Goal: Task Accomplishment & Management: Manage account settings

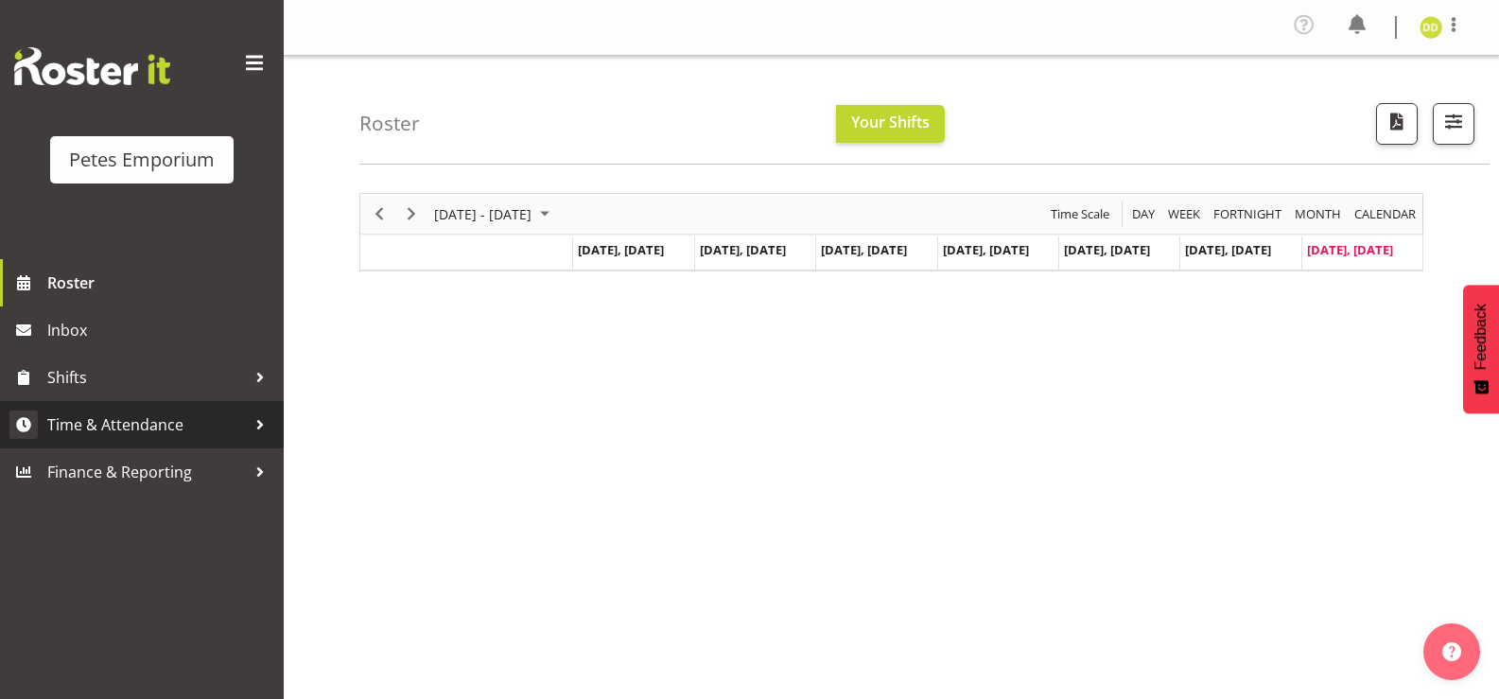
click at [173, 439] on span "Time & Attendance" at bounding box center [146, 424] width 199 height 28
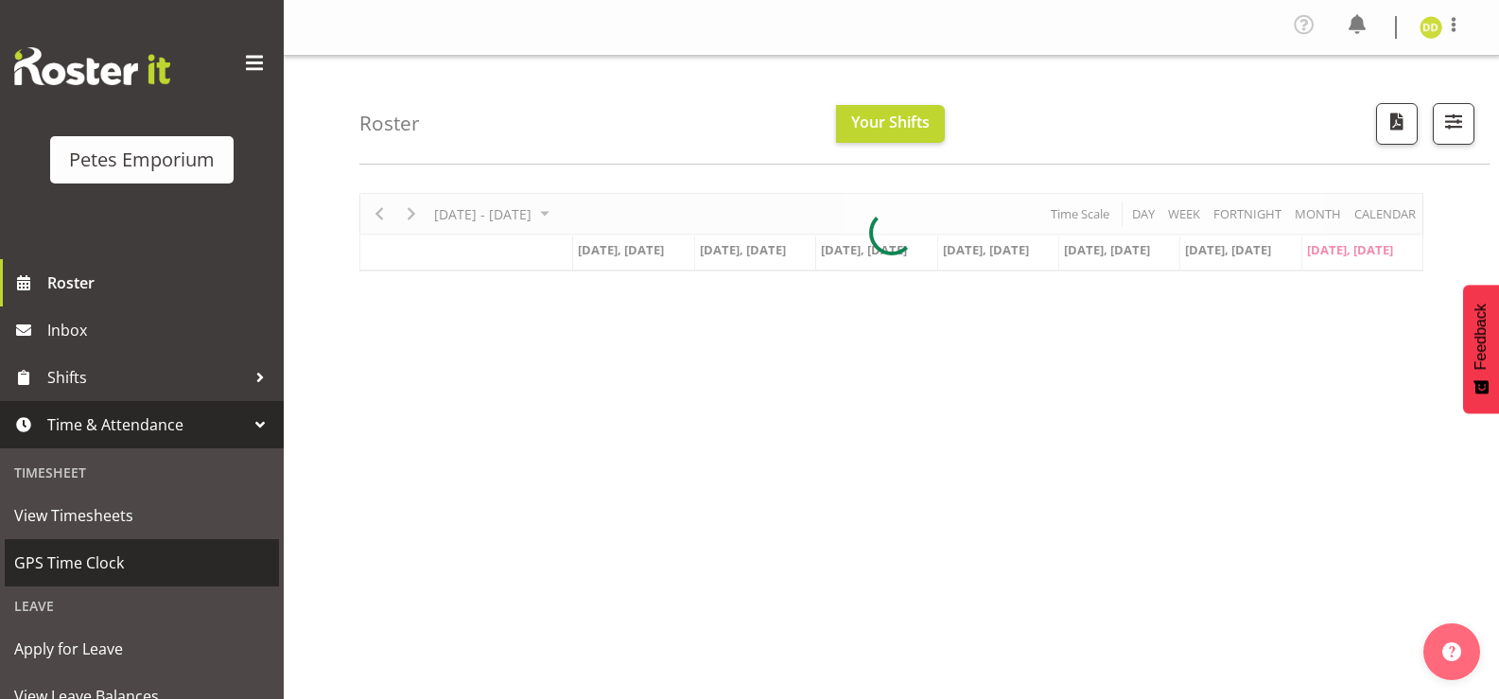
click at [113, 558] on span "GPS Time Clock" at bounding box center [141, 563] width 255 height 28
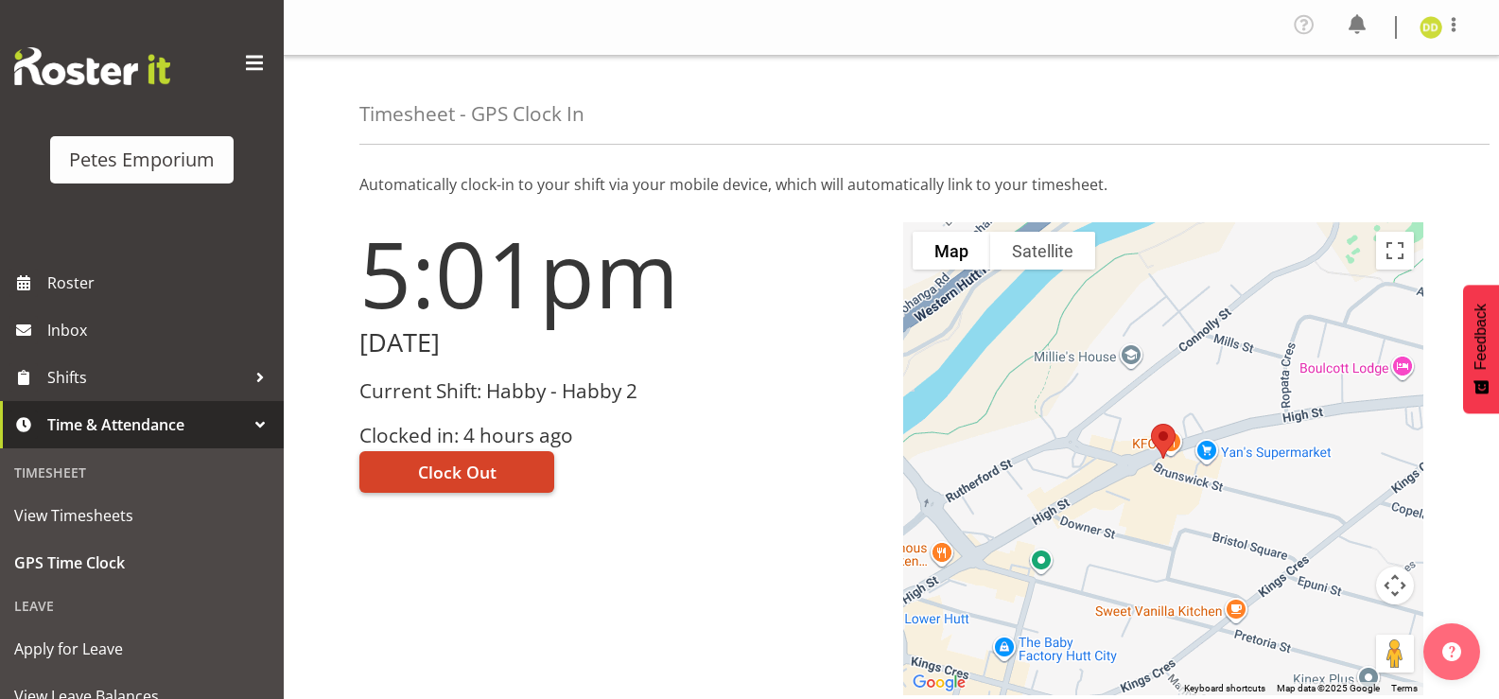
click at [453, 479] on span "Clock Out" at bounding box center [457, 472] width 78 height 25
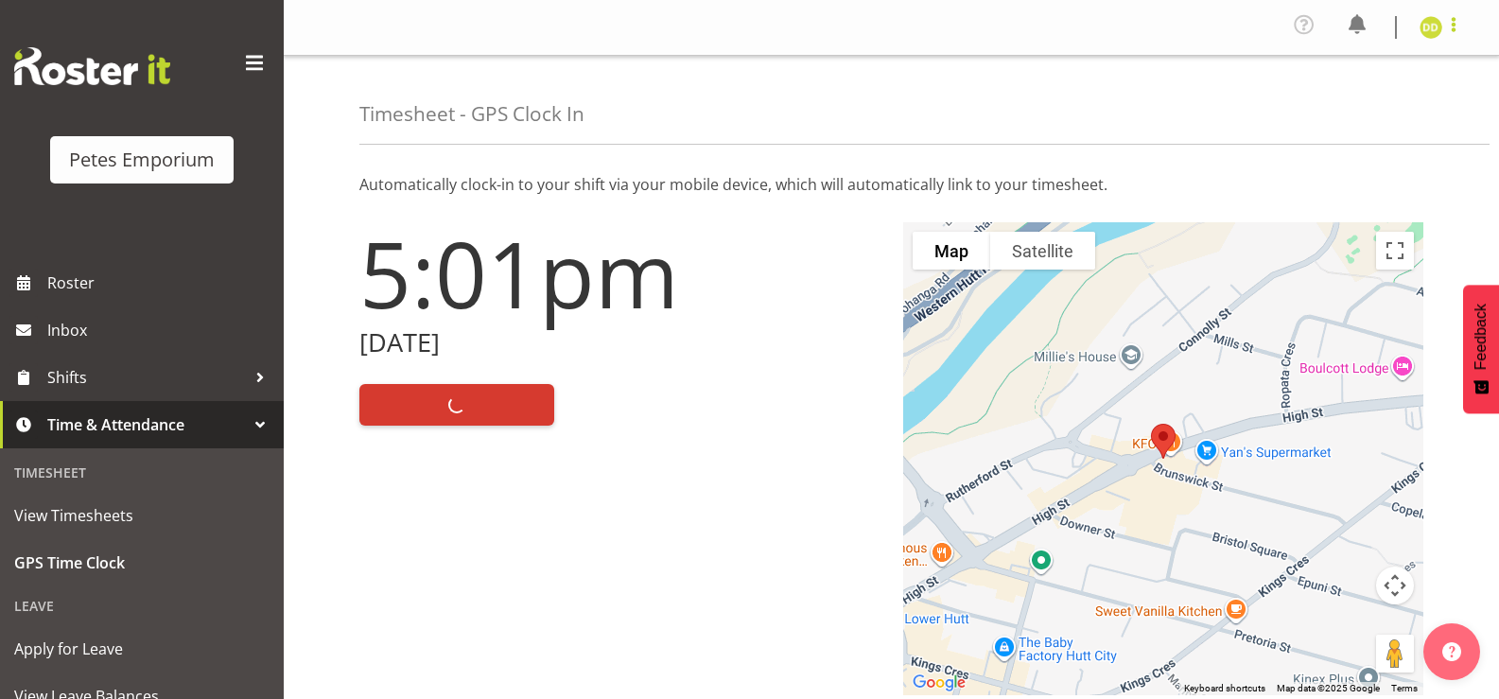
click at [1445, 21] on span at bounding box center [1453, 24] width 23 height 23
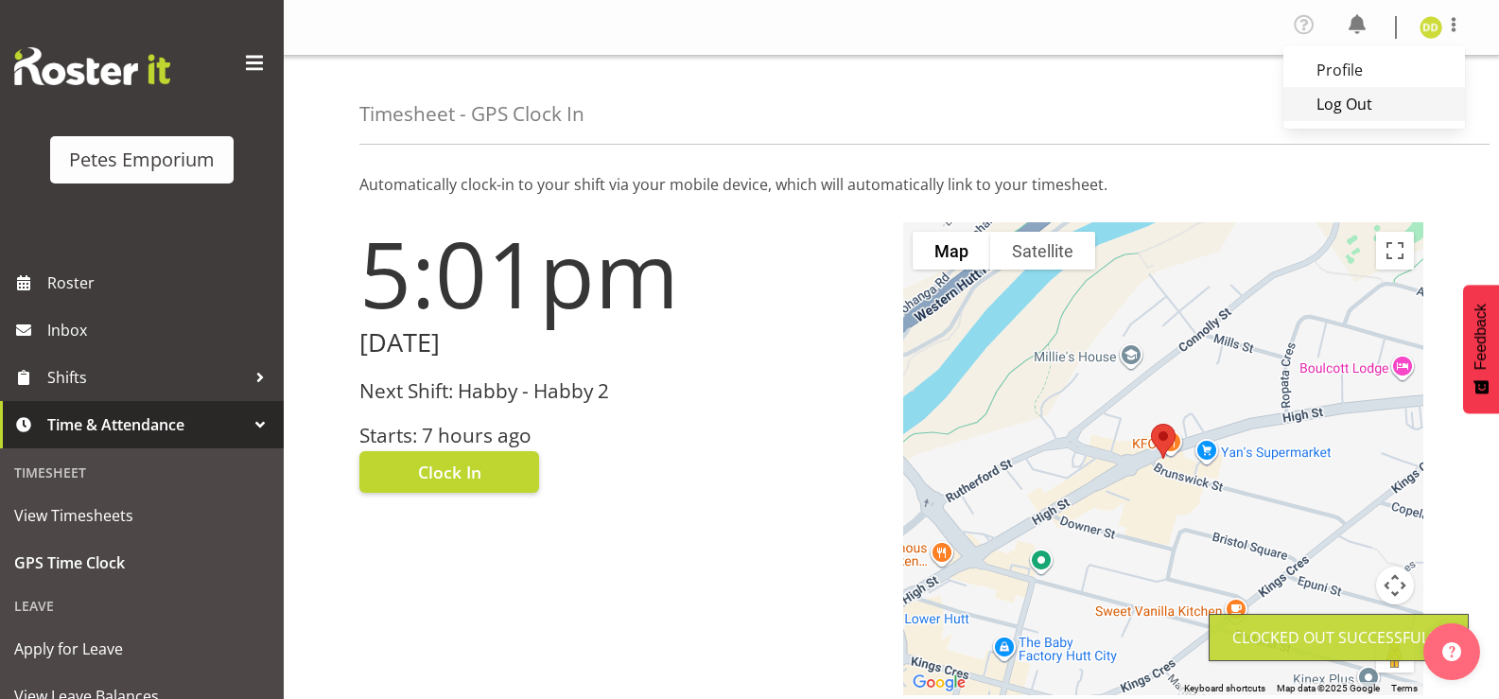
click at [1378, 101] on link "Log Out" at bounding box center [1374, 104] width 182 height 34
